Goal: Navigation & Orientation: Find specific page/section

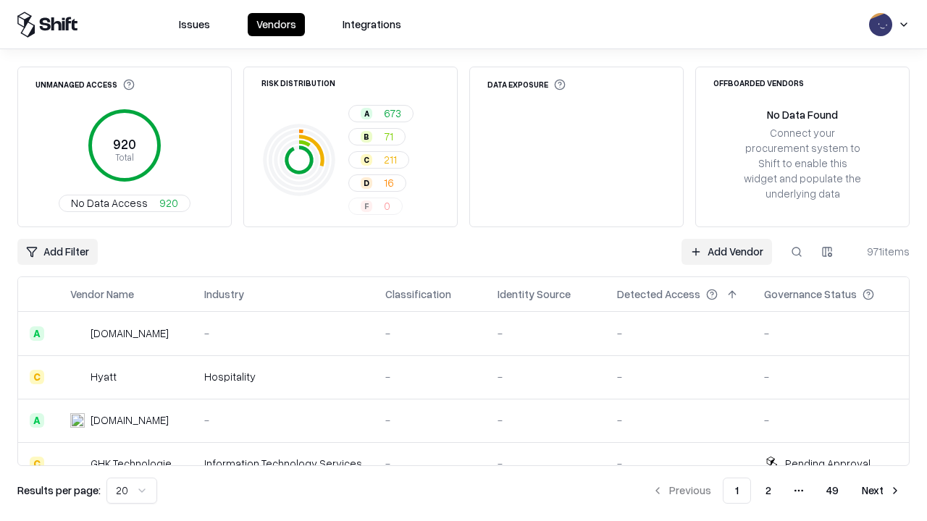
click at [132, 491] on html "Issues Vendors Integrations Unmanaged Access 920 Total No Data Access 920 Risk …" at bounding box center [463, 260] width 927 height 521
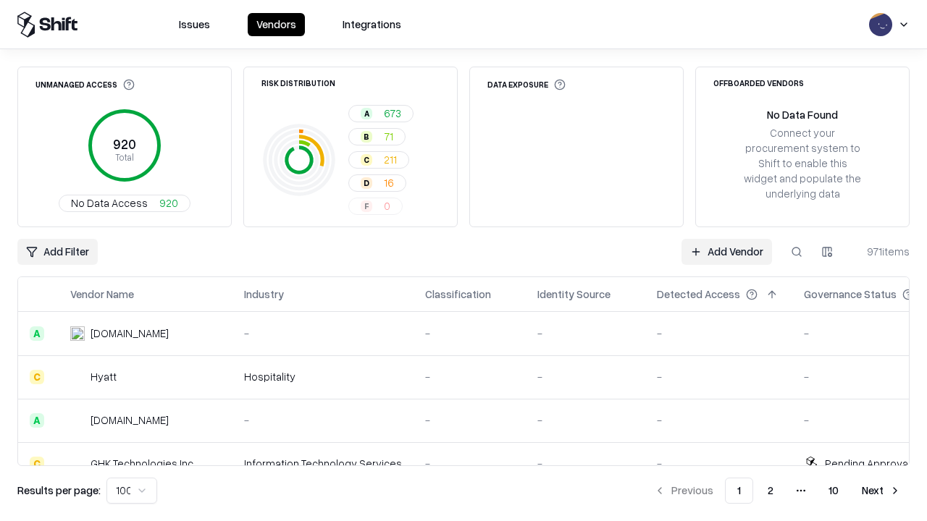
click at [881, 491] on button "Next" at bounding box center [881, 491] width 56 height 26
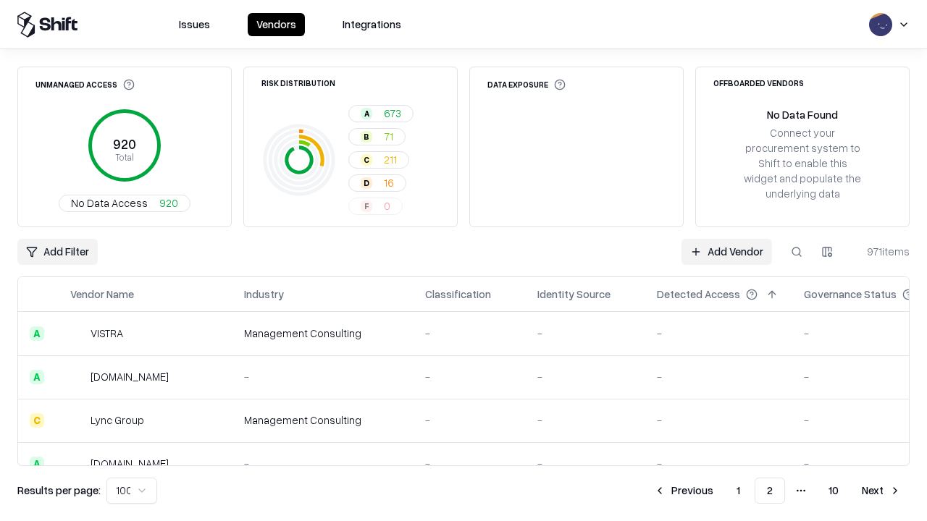
click at [881, 491] on button "Next" at bounding box center [881, 491] width 56 height 26
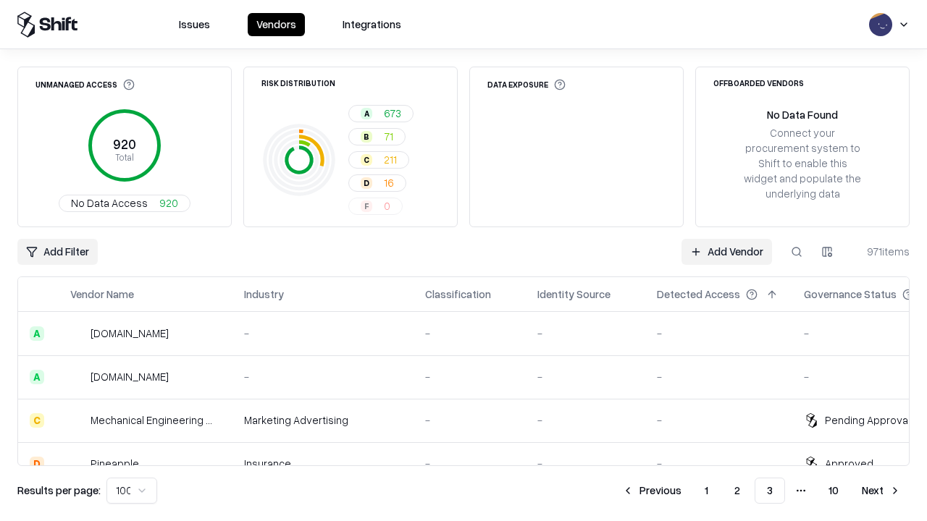
click at [881, 491] on button "Next" at bounding box center [881, 491] width 56 height 26
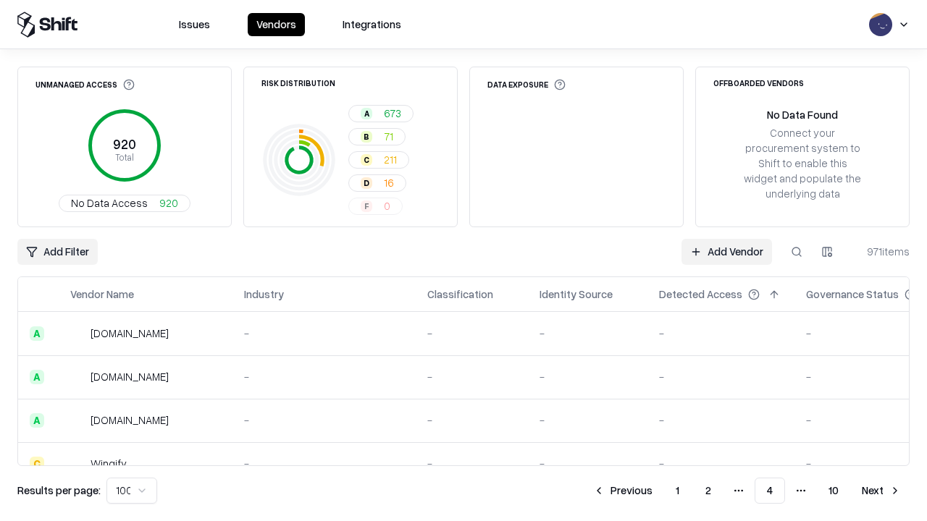
click at [881, 491] on button "Next" at bounding box center [881, 491] width 56 height 26
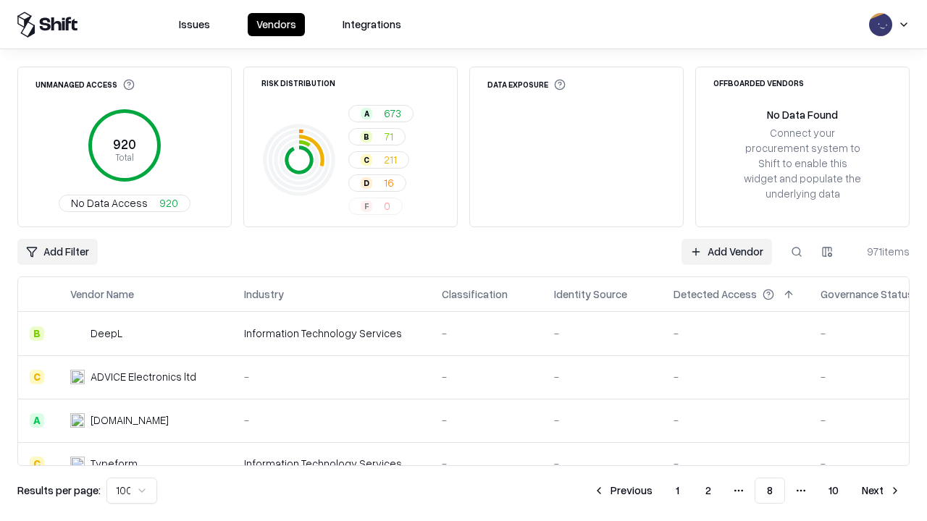
click at [881, 491] on button "Next" at bounding box center [881, 491] width 56 height 26
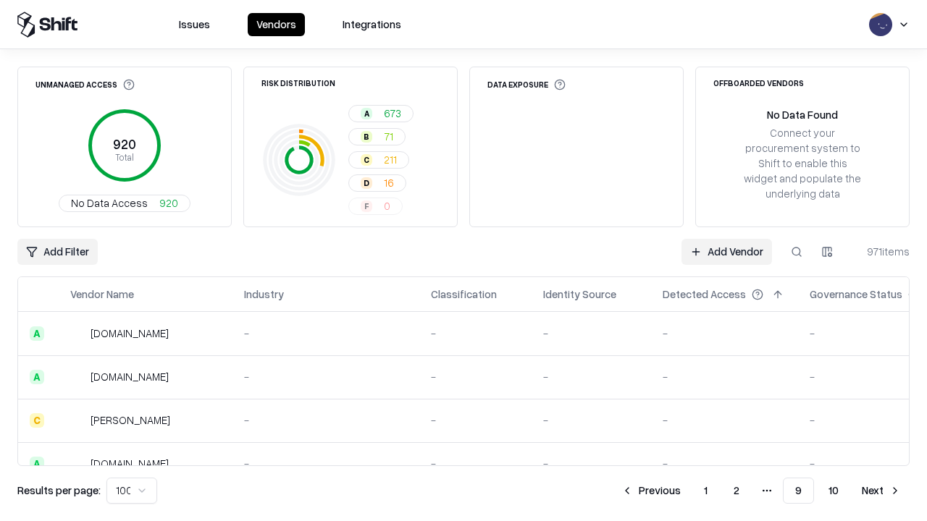
click at [881, 491] on button "Next" at bounding box center [881, 491] width 56 height 26
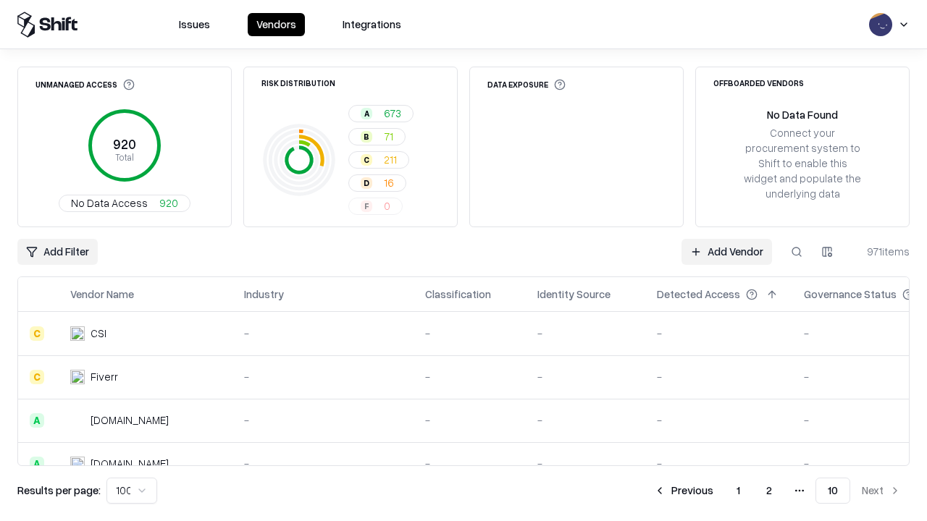
click at [683, 491] on button "Previous" at bounding box center [683, 491] width 77 height 26
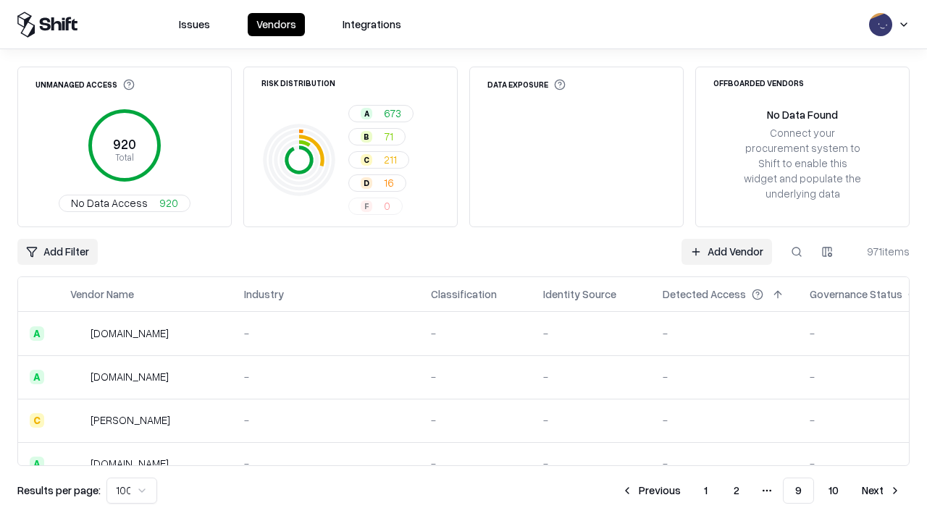
click at [651, 491] on button "Previous" at bounding box center [651, 491] width 77 height 26
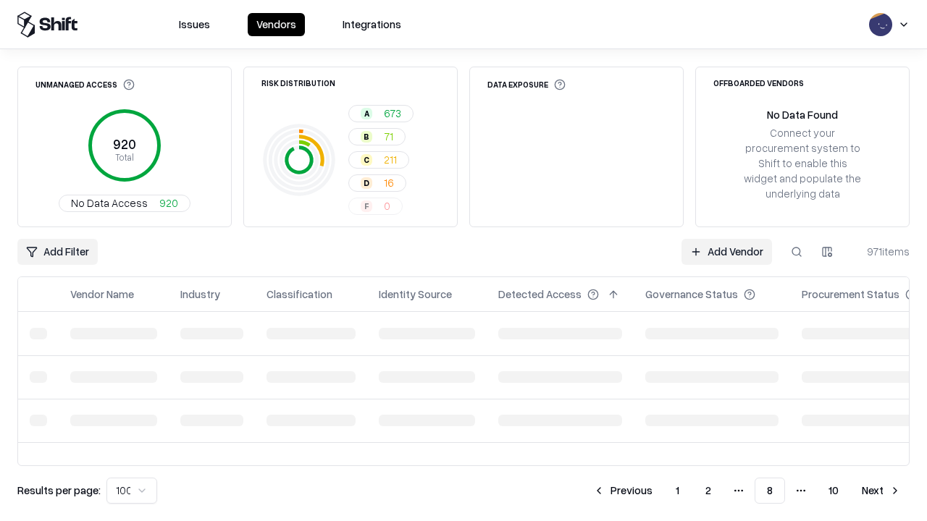
click at [623, 491] on button "Previous" at bounding box center [622, 491] width 77 height 26
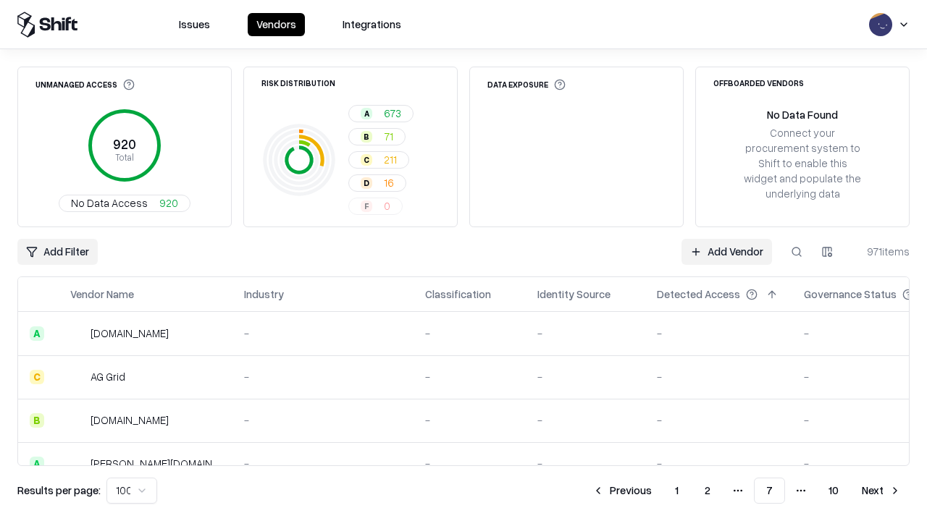
click at [622, 491] on button "Previous" at bounding box center [622, 491] width 77 height 26
